Goal: Obtain resource: Download file/media

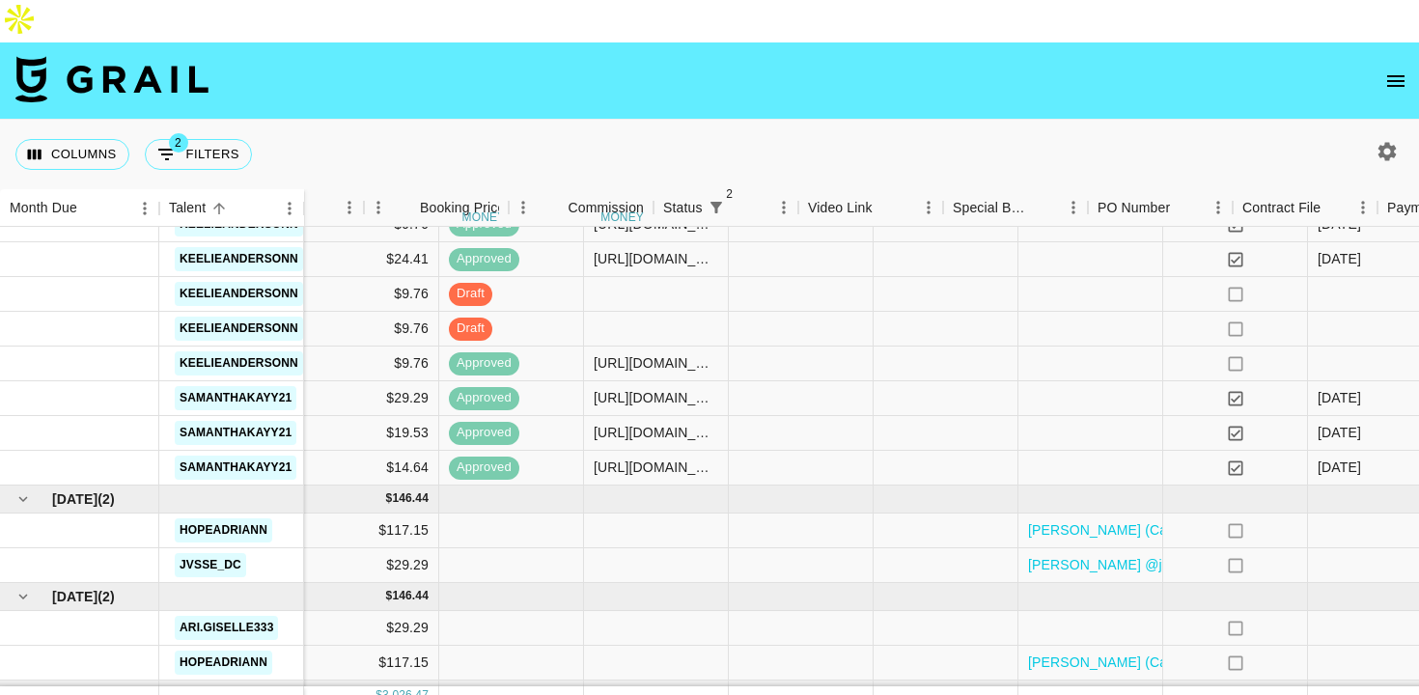
scroll to position [1938, 1062]
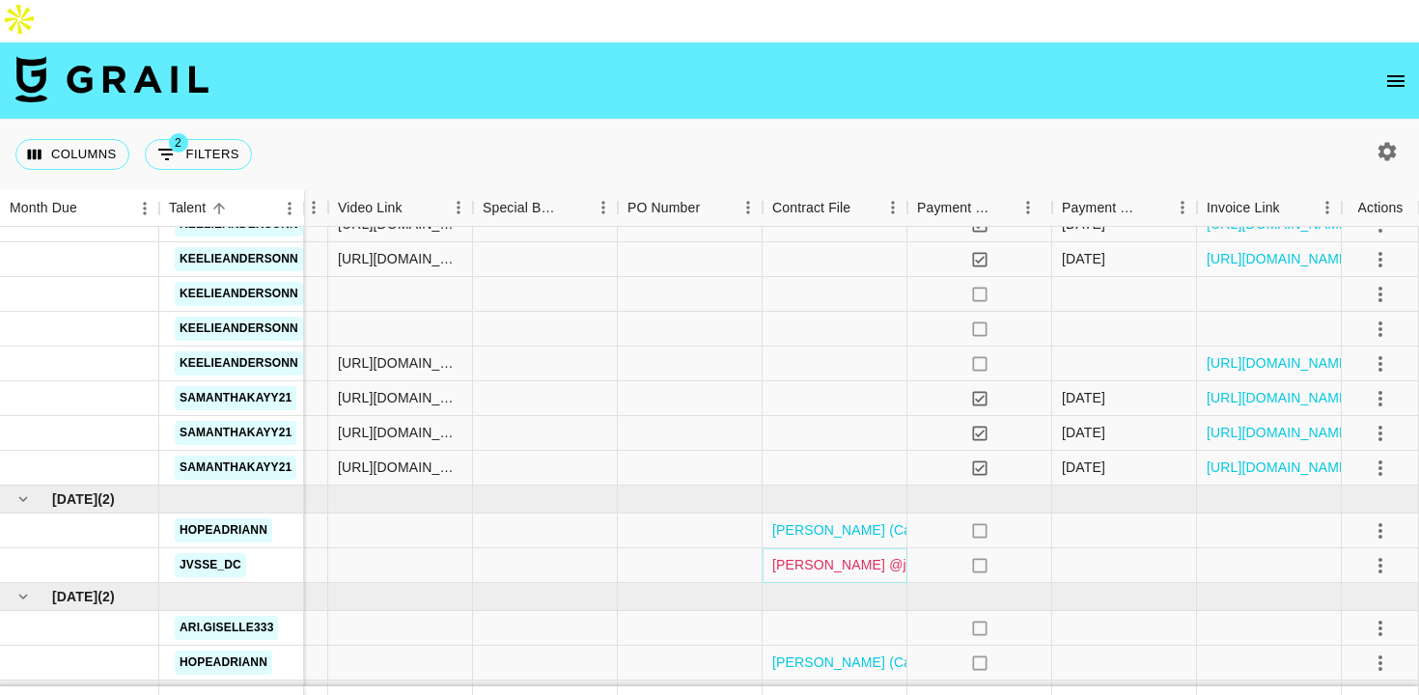
click at [865, 555] on link "[PERSON_NAME] @jvsse_dc MOA - Haven (1) (1).pdf" at bounding box center [940, 564] width 336 height 19
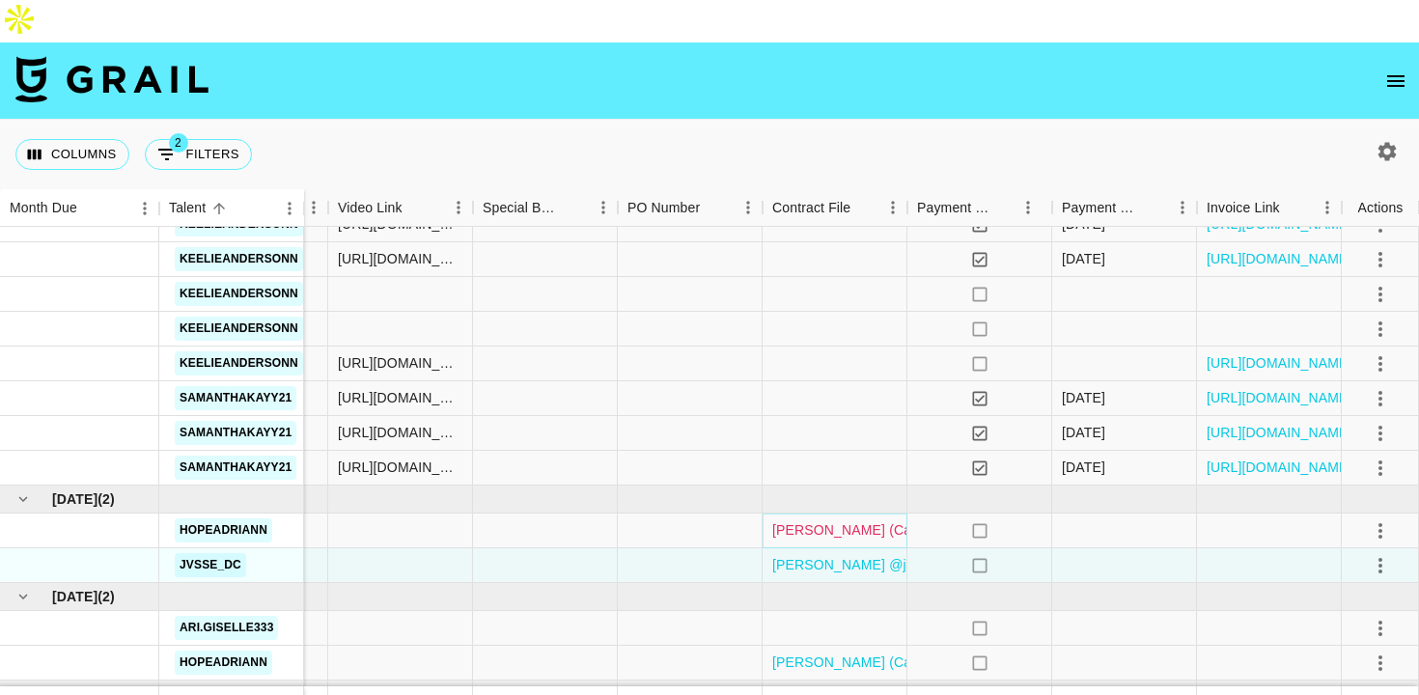
click at [867, 520] on link "[PERSON_NAME] (Campaign 2) MOA - [GEOGRAPHIC_DATA] Fully Signed.pdf" at bounding box center [1018, 529] width 493 height 19
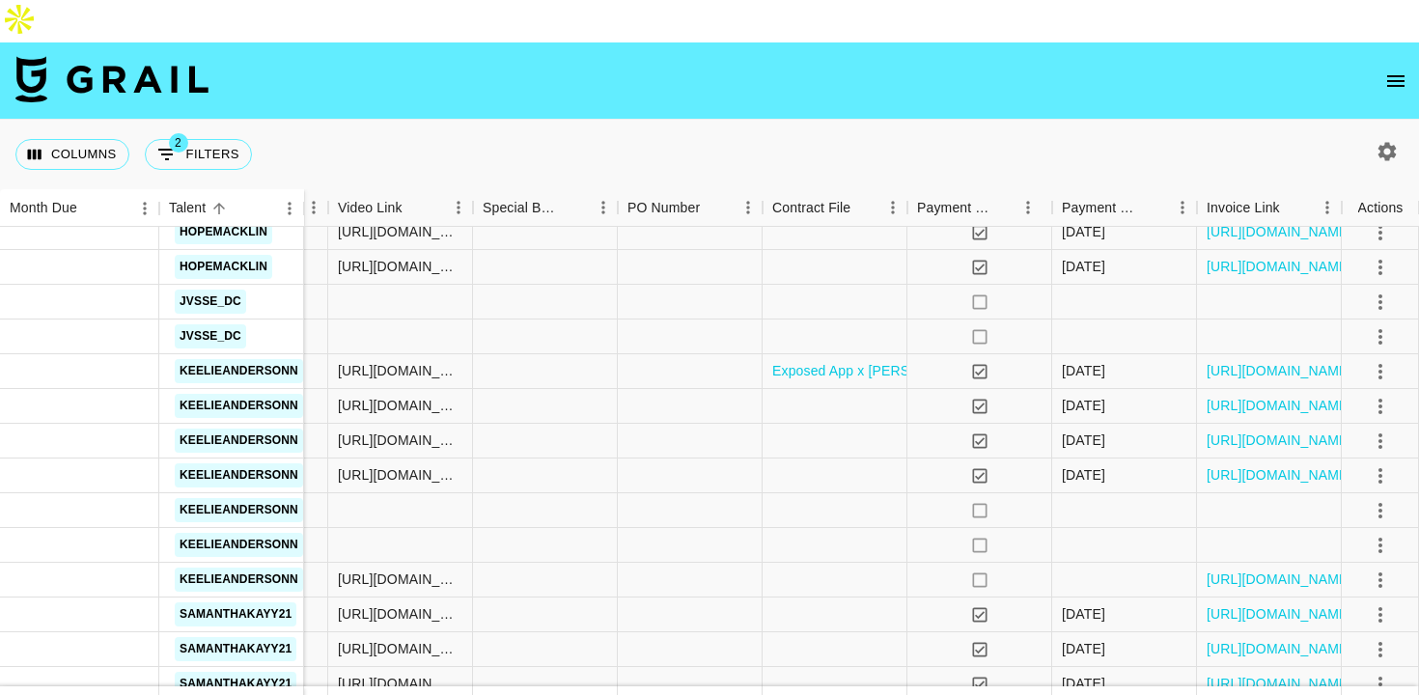
scroll to position [1723, 1062]
click at [1250, 360] on link "https://in.xero.com/x0yaSy8lgySkscbEAB044oUZAyDUHBxsHAIU1HkW" at bounding box center [1280, 369] width 146 height 19
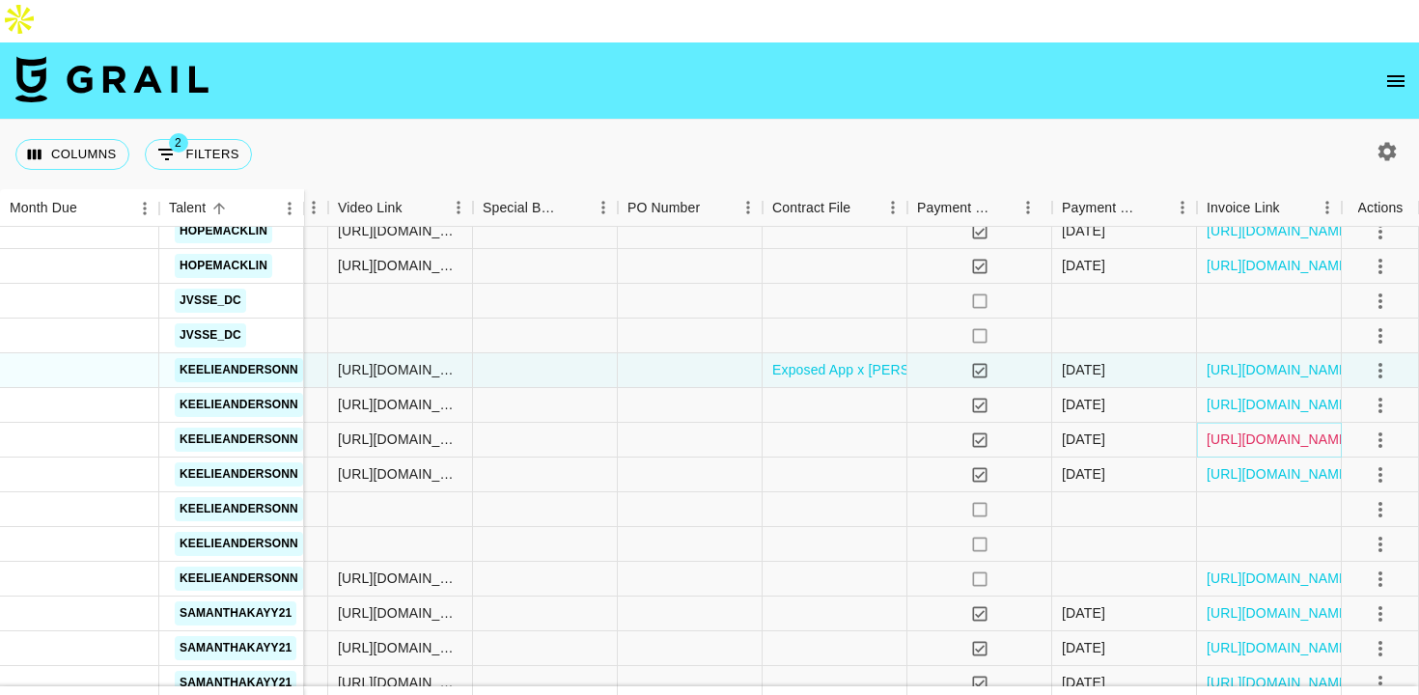
click at [1269, 430] on link "https://in.xero.com/ysbtphxA0erbe7wuBVhteUR29pD1zGHqIviSr3bM" at bounding box center [1280, 439] width 146 height 19
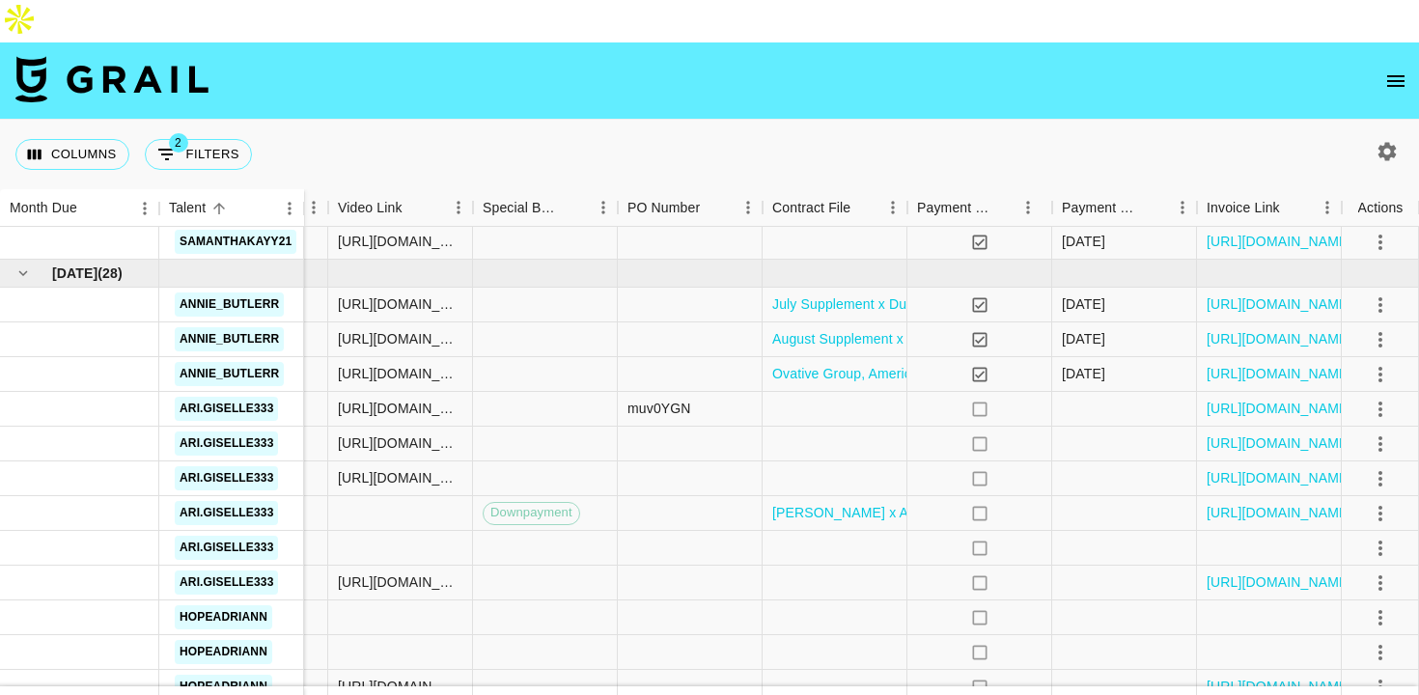
scroll to position [1165, 1062]
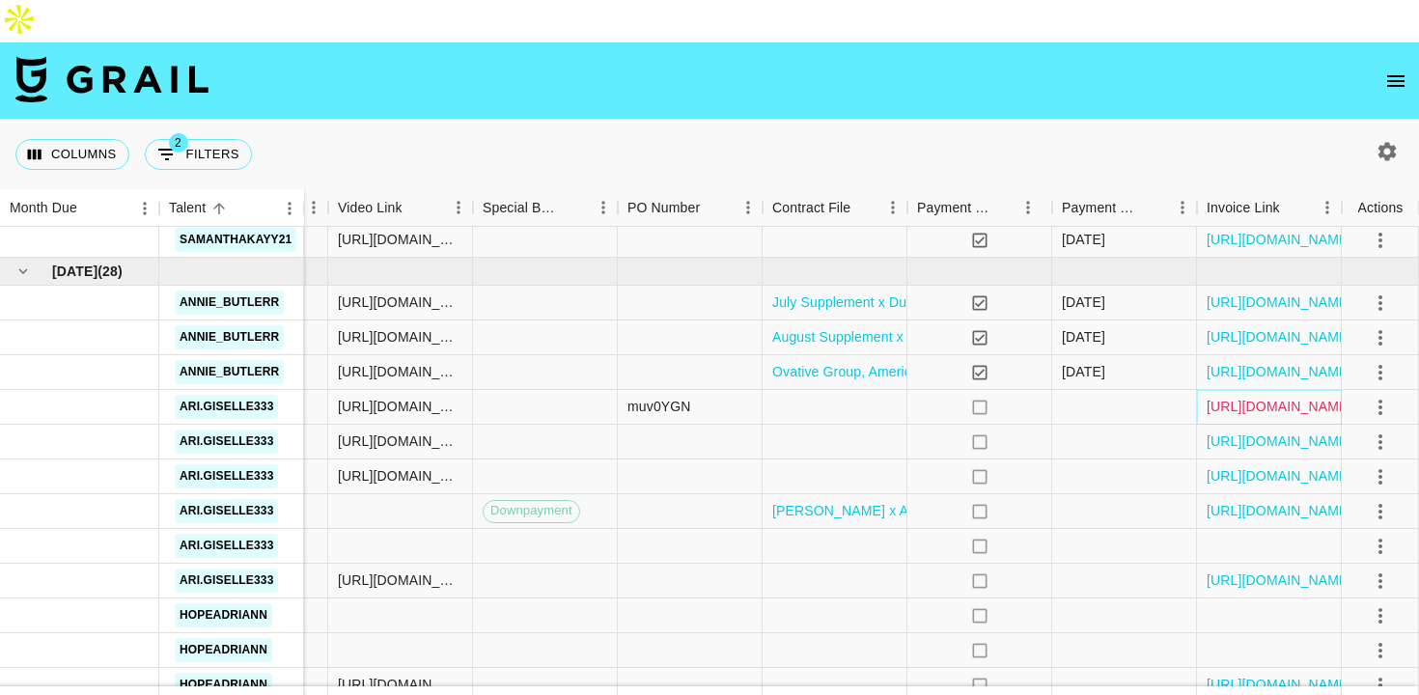
click at [1221, 397] on link "https://in.xero.com/LdoCLHfuq2LgEDUU2H5mL1FnVCitHDqIDyzCaH2f" at bounding box center [1280, 406] width 146 height 19
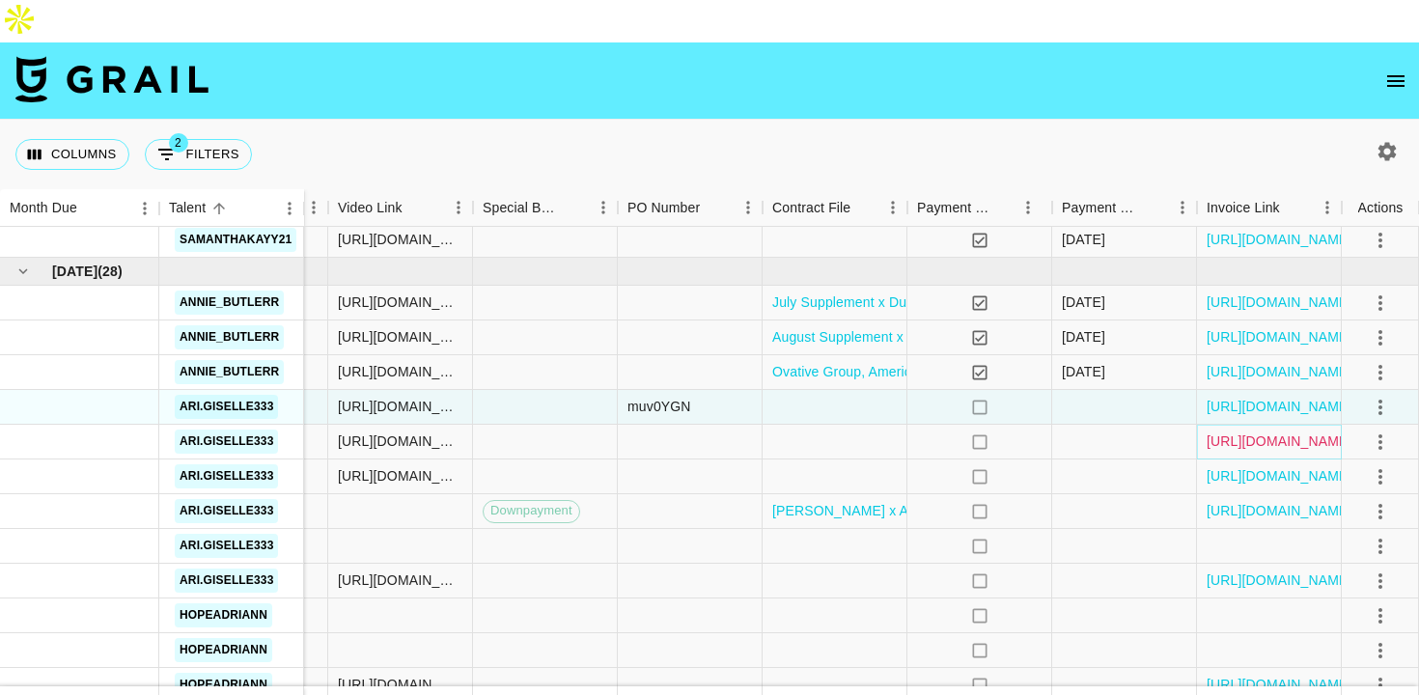
click at [1252, 432] on link "https://in.xero.com/Anl5VKvRDJSo8ttG9bjwqxC6bcNyHVskoEY0q71O" at bounding box center [1280, 441] width 146 height 19
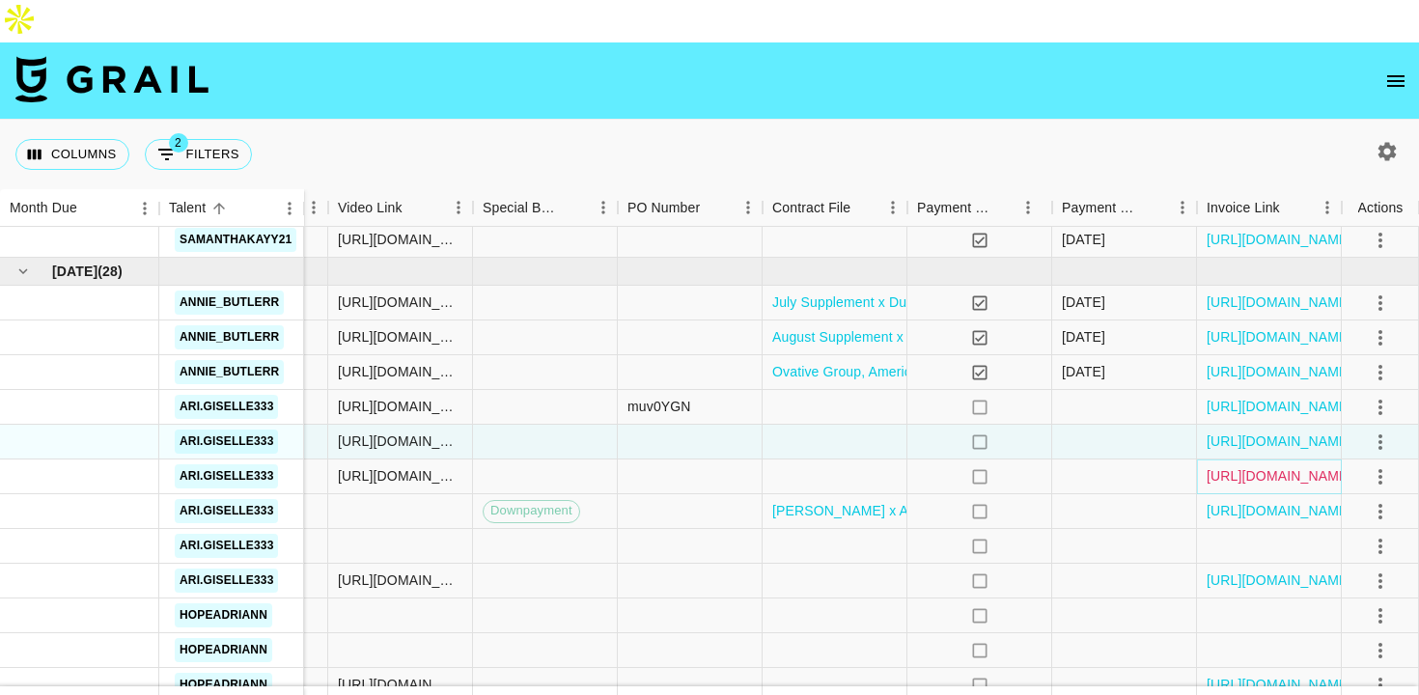
click at [1235, 466] on link "https://in.xero.com/CR769GxsWylO86cy0fDf3DMCQEQTQamvILwITR61" at bounding box center [1280, 475] width 146 height 19
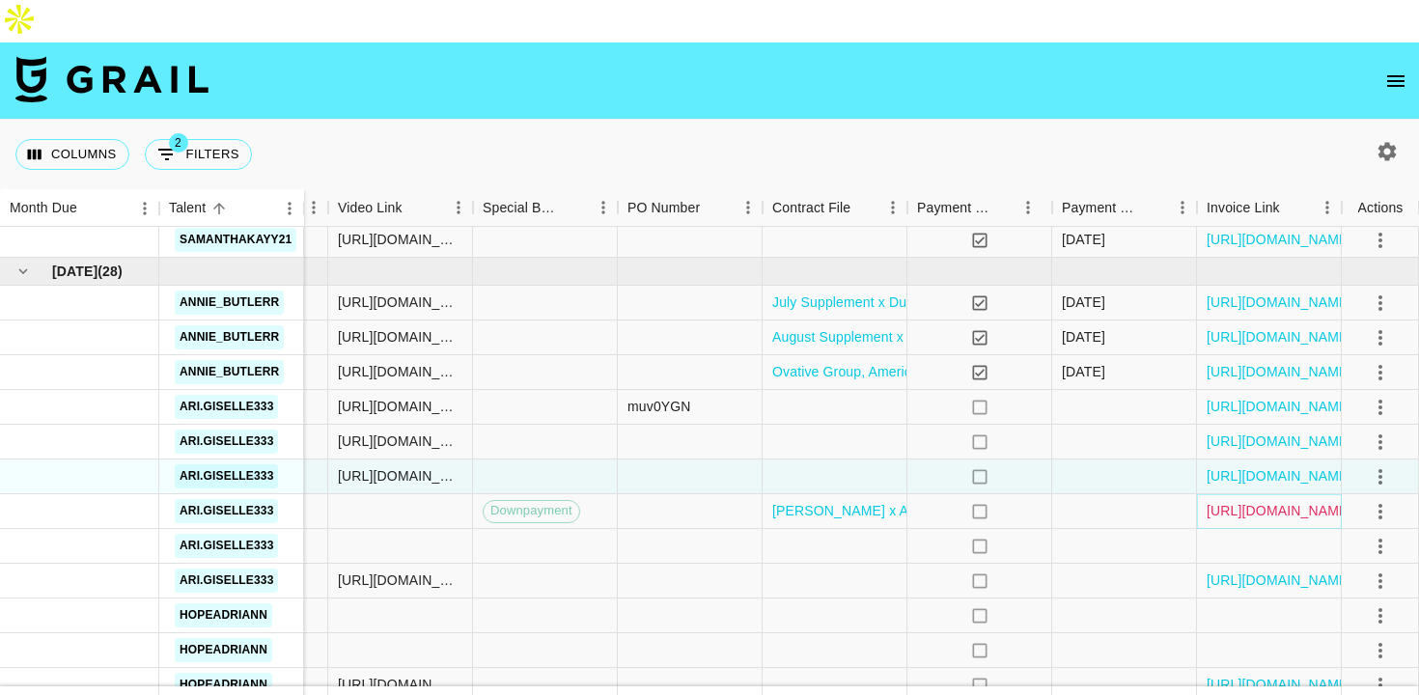
click at [1296, 501] on link "https://in.xero.com/Ut5x9QH761n2Iz0kzVtzP7Sr93s1ZkU9w8PCOG71" at bounding box center [1280, 510] width 146 height 19
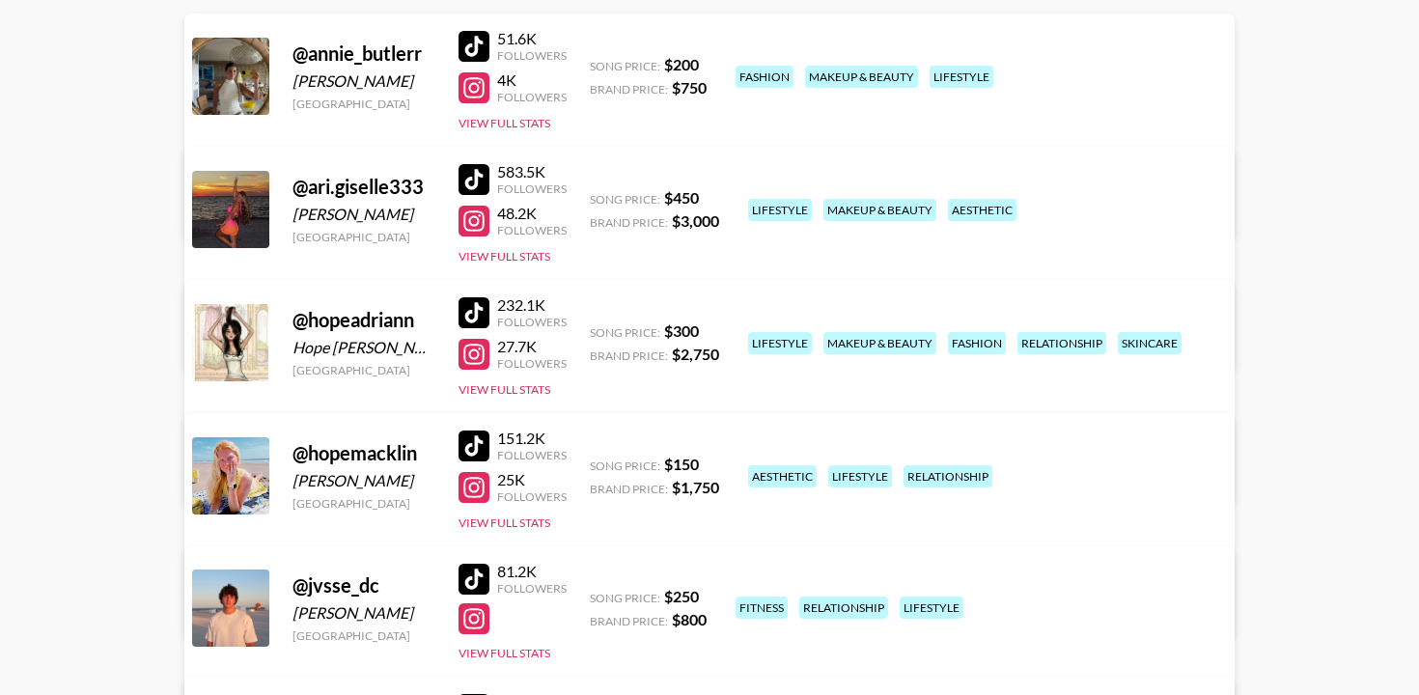
scroll to position [309, 0]
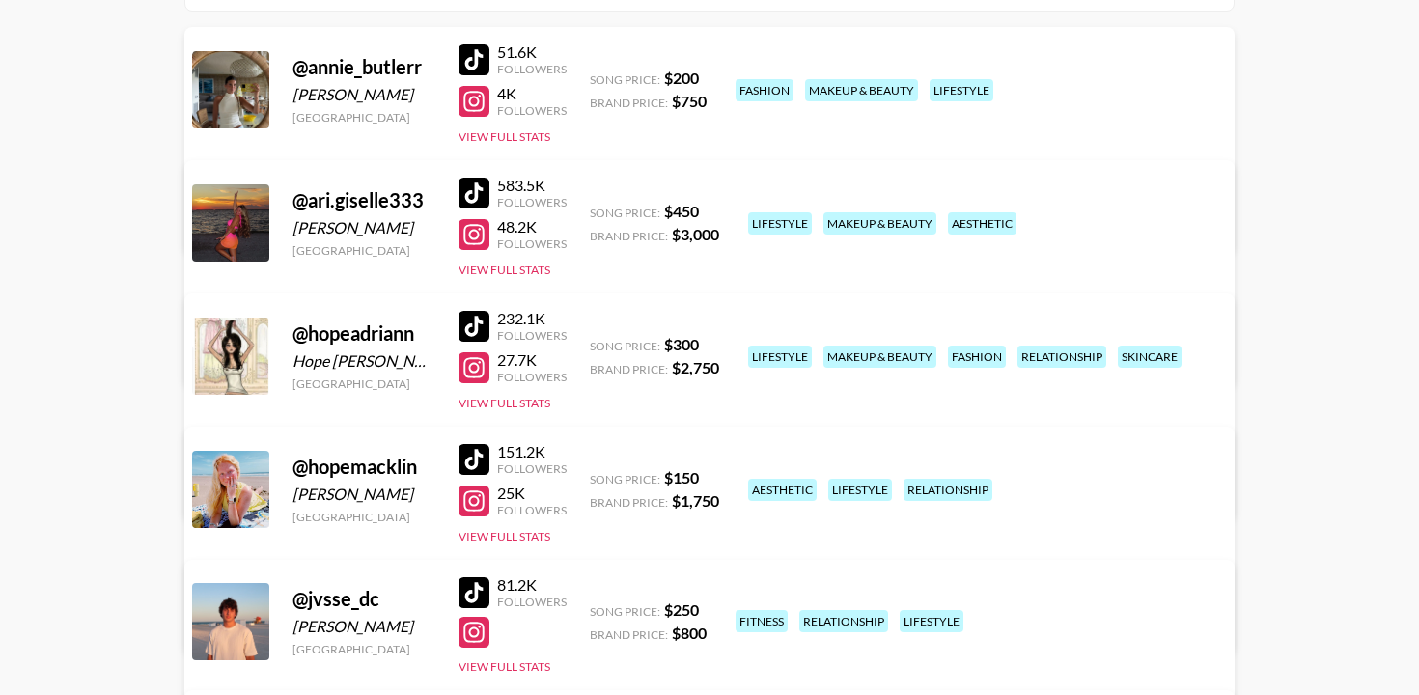
click at [473, 178] on div at bounding box center [474, 193] width 31 height 31
